Goal: Find specific page/section: Find specific page/section

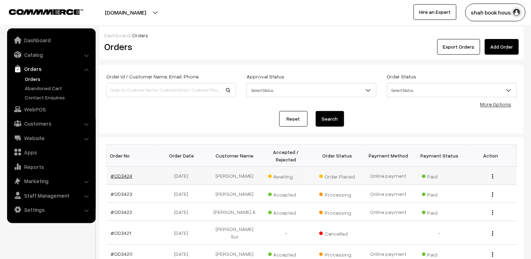
click at [116, 176] on link "#OD3424" at bounding box center [122, 176] width 22 height 6
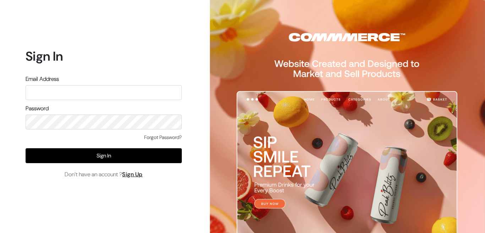
click at [89, 84] on div "Email Address" at bounding box center [104, 87] width 156 height 25
click at [79, 93] on input "text" at bounding box center [104, 92] width 156 height 15
type input "admin@shahbookhouse.com"
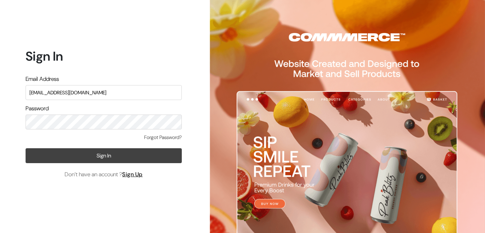
click at [106, 156] on button "Sign In" at bounding box center [104, 155] width 156 height 15
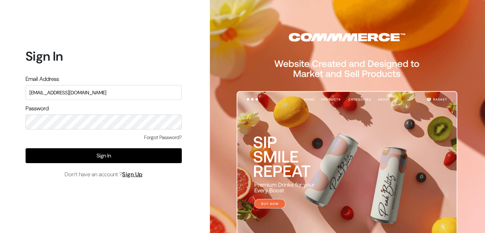
type input "Admin@shahbookhouse.com"
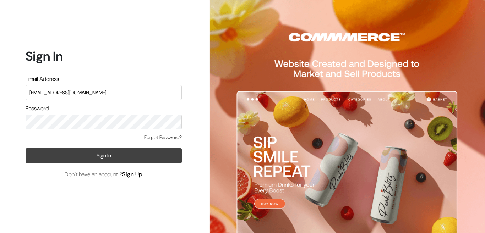
click at [101, 150] on button "Sign In" at bounding box center [104, 155] width 156 height 15
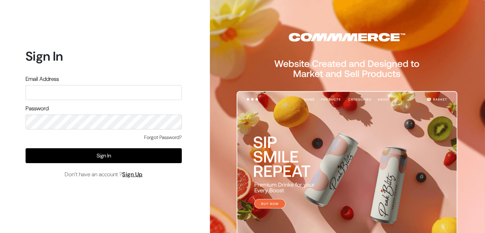
click at [161, 96] on input "text" at bounding box center [104, 92] width 156 height 15
type input "[EMAIL_ADDRESS][DOMAIN_NAME]"
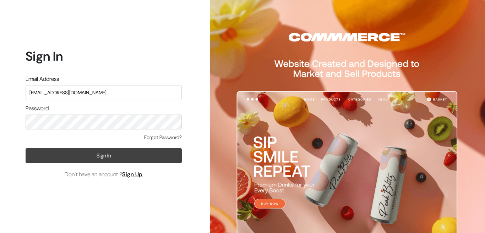
click at [113, 151] on button "Sign In" at bounding box center [104, 155] width 156 height 15
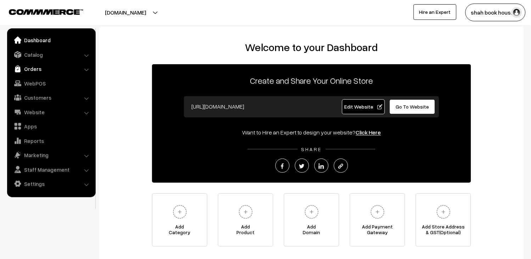
click at [34, 72] on link "Orders" at bounding box center [51, 68] width 84 height 13
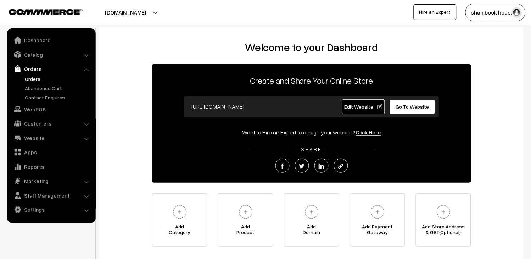
click at [40, 79] on link "Orders" at bounding box center [58, 78] width 70 height 7
